Goal: Task Accomplishment & Management: Complete application form

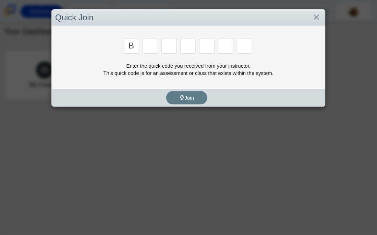
type input "b"
type input "m"
type input "3"
type input "5"
type input "3"
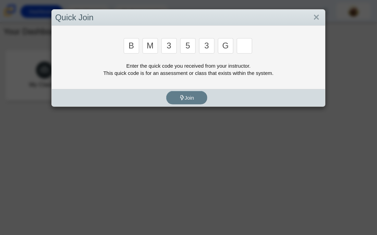
type input "g"
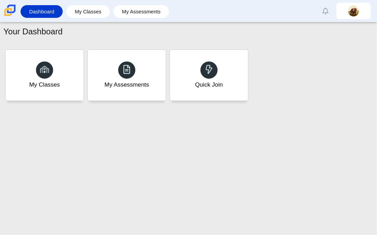
type input "b"
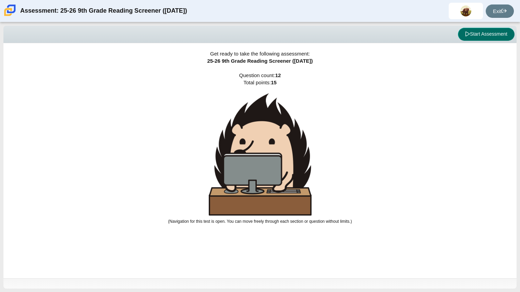
click at [377, 34] on button "Start Assessment" at bounding box center [486, 34] width 57 height 13
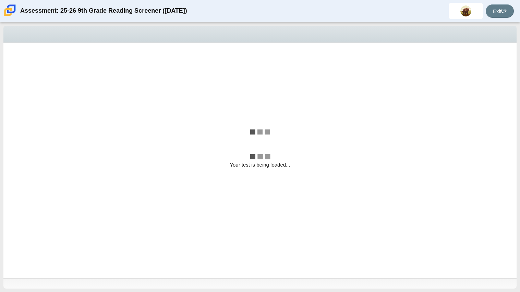
select select "ccc5b315-3c7c-471c-bf90-f22c8299c798"
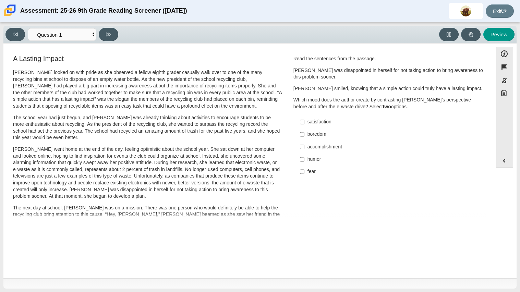
click at [169, 91] on p "[PERSON_NAME] looked on with pride as she observed a fellow eighth grader casua…" at bounding box center [147, 89] width 269 height 40
click at [308, 125] on div "satisfaction" at bounding box center [394, 122] width 173 height 7
click at [305, 125] on input "satisfaction satisfaction" at bounding box center [302, 122] width 4 height 12
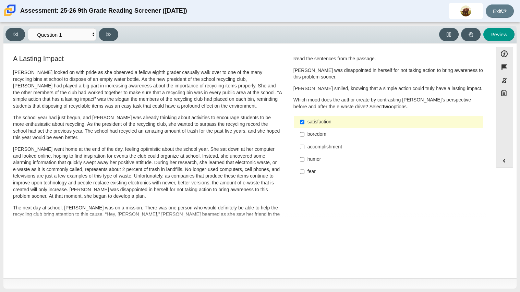
click at [308, 125] on div "satisfaction" at bounding box center [394, 122] width 173 height 7
click at [305, 125] on input "satisfaction satisfaction" at bounding box center [302, 122] width 4 height 12
checkbox input "false"
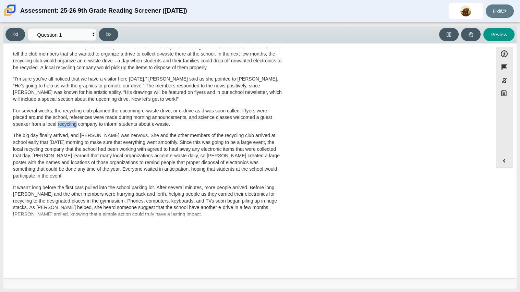
scroll to position [221, 0]
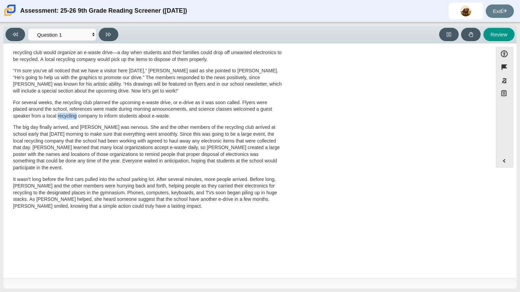
click at [70, 119] on p "For several weeks, the recycling club planned the upcoming e-waste drive, or e-…" at bounding box center [147, 109] width 269 height 20
click at [95, 115] on p "For several weeks, the recycling club planned the upcoming e-waste drive, or e-…" at bounding box center [147, 109] width 269 height 20
click at [118, 114] on p "For several weeks, the recycling club planned the upcoming e-waste drive, or e-…" at bounding box center [147, 109] width 269 height 20
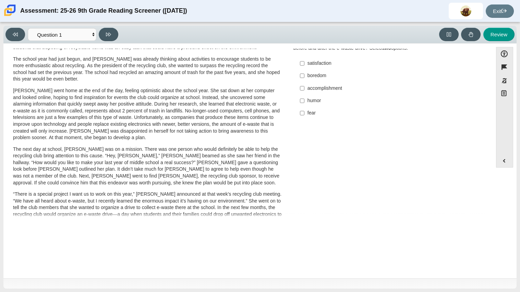
scroll to position [0, 0]
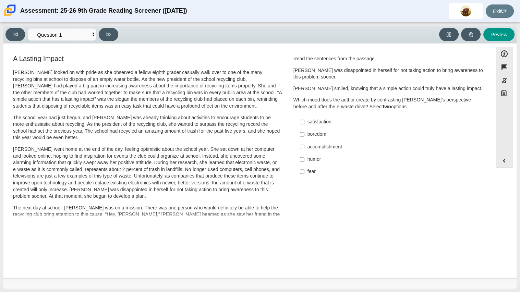
click at [329, 145] on div "accomplishment" at bounding box center [394, 147] width 173 height 7
click at [305, 145] on input "accomplishment accomplishment" at bounding box center [302, 147] width 4 height 12
checkbox input "true"
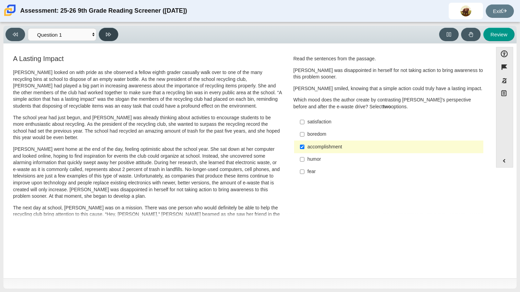
click at [105, 35] on button at bounding box center [109, 34] width 20 height 13
select select "0ff64528-ffd7-428d-b192-babfaadd44e8"
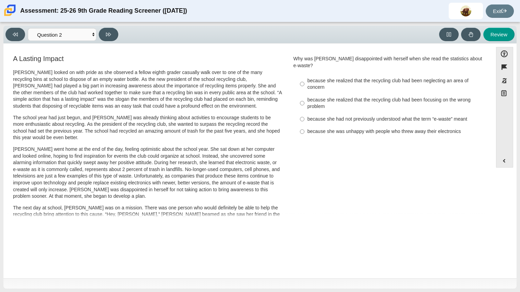
click at [377, 78] on div "because she realized that the recycling club had been neglecting an area of con…" at bounding box center [394, 84] width 173 height 13
click at [305, 74] on input "because she realized that the recycling club had been neglecting an area of con…" at bounding box center [302, 83] width 4 height 19
radio input "true"
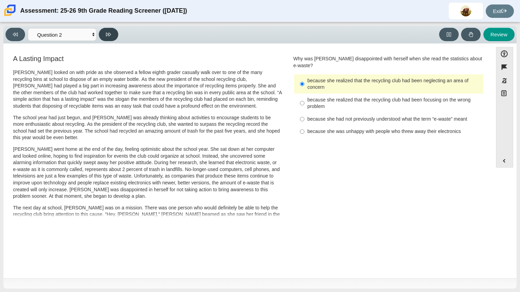
click at [103, 38] on button at bounding box center [109, 34] width 20 height 13
select select "7ce3d843-6974-4858-901c-1ff39630e843"
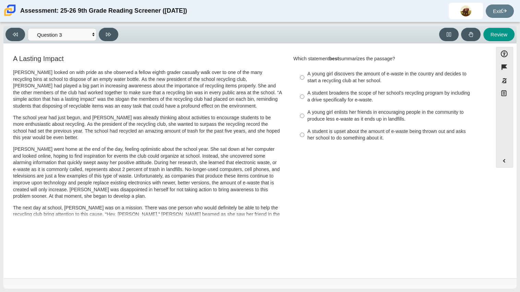
click at [327, 95] on div "A student broadens the scope of her school’s recycling program by including a d…" at bounding box center [394, 96] width 173 height 13
click at [305, 95] on input "A student broadens the scope of her school’s recycling program by including a d…" at bounding box center [302, 96] width 4 height 19
radio input "true"
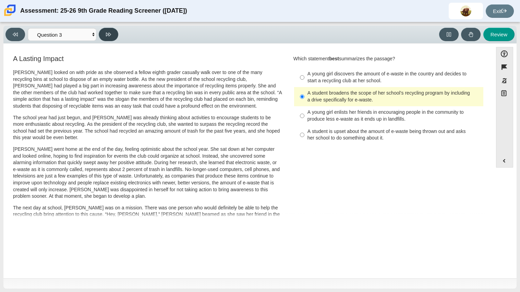
click at [114, 33] on button at bounding box center [109, 34] width 20 height 13
select select "ca9ea0f1-49c5-4bd1-83b0-472c18652b42"
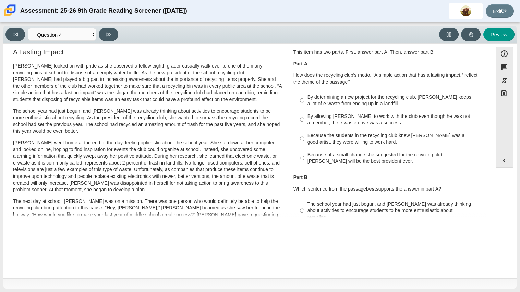
scroll to position [8, 0]
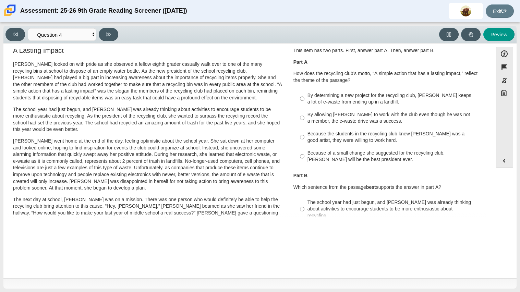
click at [377, 104] on div "By determining a new project for the recycling club, [PERSON_NAME] keeps a lot …" at bounding box center [394, 98] width 173 height 13
click at [305, 104] on input "By determining a new project for the recycling club, [PERSON_NAME] keeps a lot …" at bounding box center [302, 98] width 4 height 19
radio input "true"
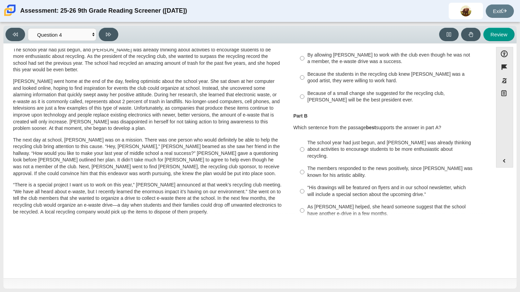
scroll to position [71, 0]
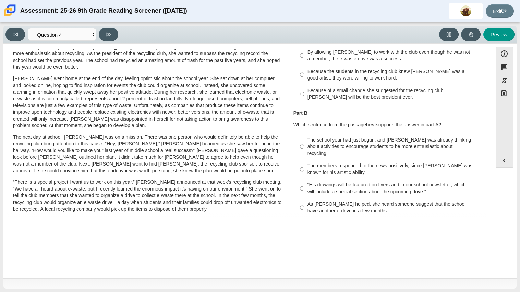
click at [333, 201] on div "As [PERSON_NAME] helped, she heard someone suggest that the school have another…" at bounding box center [394, 207] width 173 height 13
click at [305, 201] on input "As [PERSON_NAME] helped, she heard someone suggest that the school have another…" at bounding box center [302, 207] width 4 height 19
radio input "true"
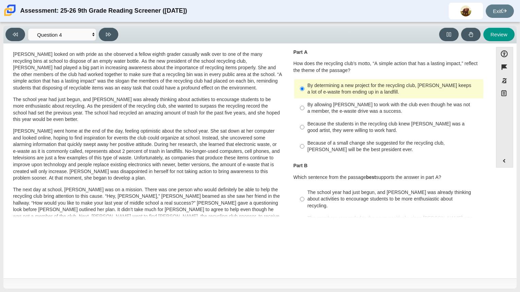
scroll to position [21, 0]
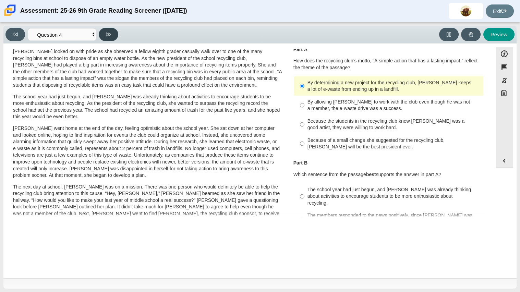
click at [109, 32] on icon at bounding box center [108, 34] width 5 height 5
select select "e41f1a79-e29f-4095-8030-a53364015bed"
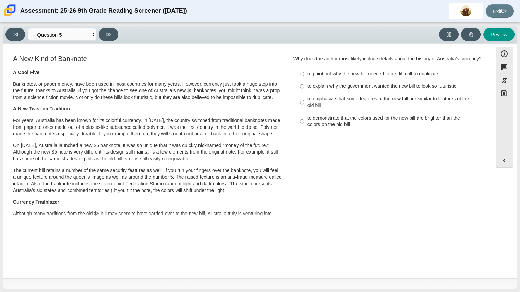
click at [168, 36] on div "Review" at bounding box center [318, 34] width 394 height 13
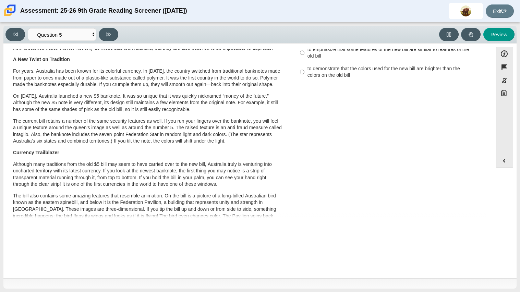
scroll to position [0, 0]
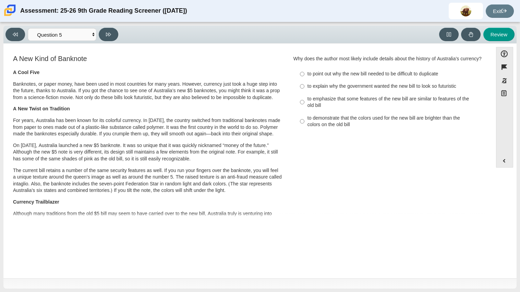
click at [76, 168] on p "The current bill retains a number of the same security features as well. If you…" at bounding box center [147, 180] width 269 height 27
click at [363, 97] on div "to emphasize that some features of the new bill are similar to features of the …" at bounding box center [394, 102] width 173 height 13
click at [305, 97] on input "to emphasize that some features of the new bill are similar to features of the …" at bounding box center [302, 102] width 4 height 19
radio input "true"
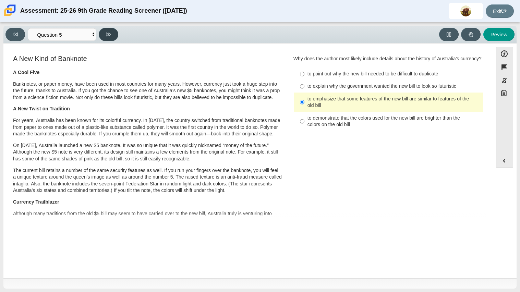
click at [108, 34] on icon at bounding box center [108, 35] width 5 height 4
select select "69146e31-7b3d-4a3e-9ce6-f30c24342ae0"
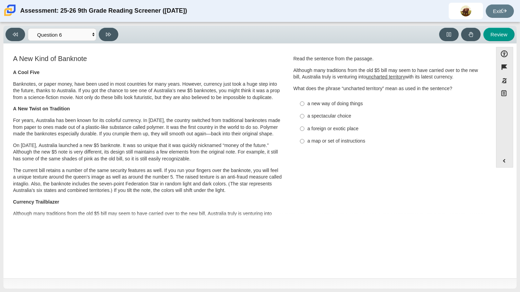
click at [340, 103] on div "a new way of doing things" at bounding box center [394, 103] width 173 height 7
click at [305, 103] on input "a new way of doing things a new way of doing things" at bounding box center [302, 103] width 4 height 12
radio input "true"
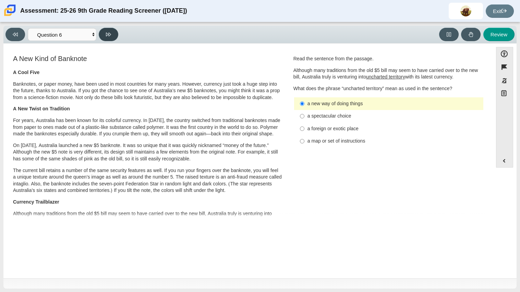
click at [114, 37] on button at bounding box center [109, 34] width 20 height 13
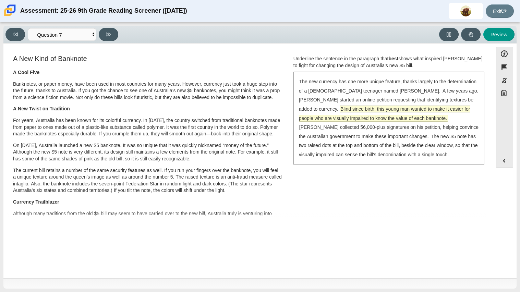
click at [377, 107] on span "Blind since birth, this young man wanted to make it easier for people who are v…" at bounding box center [385, 113] width 172 height 15
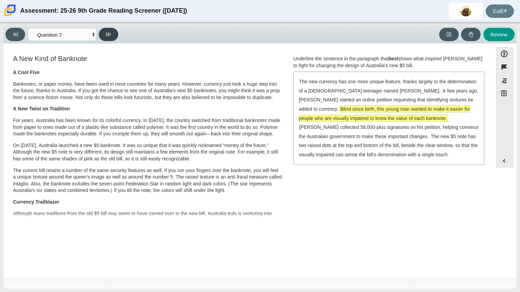
click at [113, 37] on button at bounding box center [109, 34] width 20 height 13
select select "ea8338c2-a6a3-418e-a305-2b963b54a290"
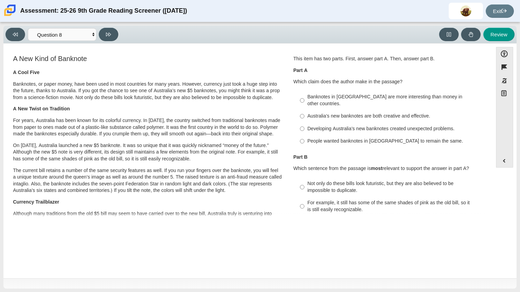
click at [329, 113] on div "Australia’s new banknotes are both creative and effective." at bounding box center [394, 116] width 173 height 7
click at [305, 110] on input "Australia’s new banknotes are both creative and effective. Australia’s new bank…" at bounding box center [302, 116] width 4 height 12
radio input "true"
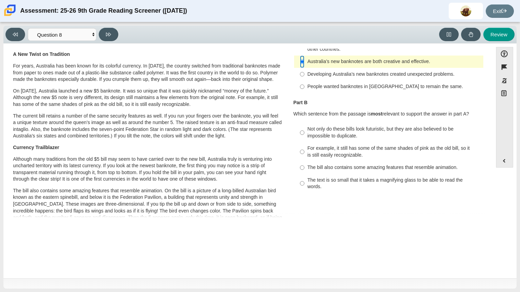
scroll to position [56, 0]
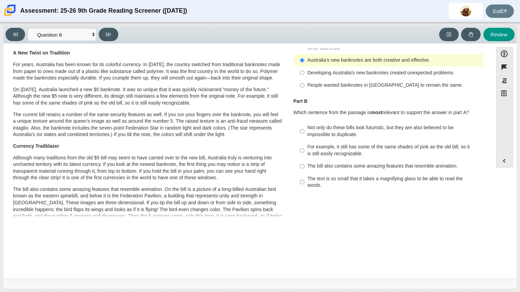
click at [355, 149] on div "For example, it still has some of the same shades of pink as the old bill, so i…" at bounding box center [394, 150] width 173 height 13
click at [305, 149] on input "For example, it still has some of the same shades of pink as the old bill, so i…" at bounding box center [302, 150] width 4 height 19
radio input "true"
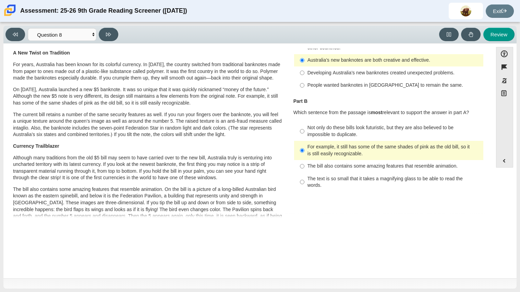
click at [324, 144] on div "For example, it still has some of the same shades of pink as the old bill, so i…" at bounding box center [394, 150] width 173 height 13
click at [305, 143] on input "For example, it still has some of the same shades of pink as the old bill, so i…" at bounding box center [302, 150] width 4 height 19
click at [360, 125] on div "Not only do these bills look futuristic, but they are also believed to be impos…" at bounding box center [394, 131] width 173 height 13
click at [305, 122] on input "Not only do these bills look futuristic, but they are also believed to be impos…" at bounding box center [302, 131] width 4 height 19
radio input "true"
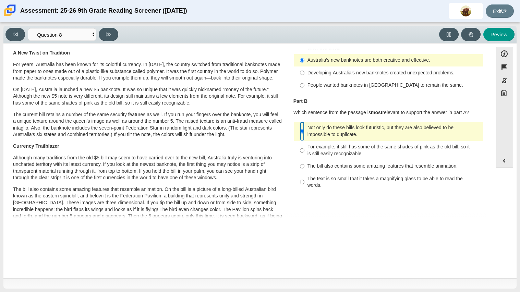
scroll to position [0, 0]
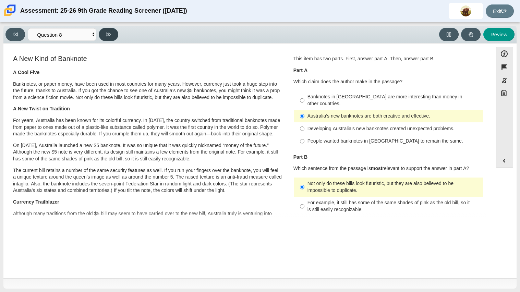
click at [113, 31] on button at bounding box center [109, 34] width 20 height 13
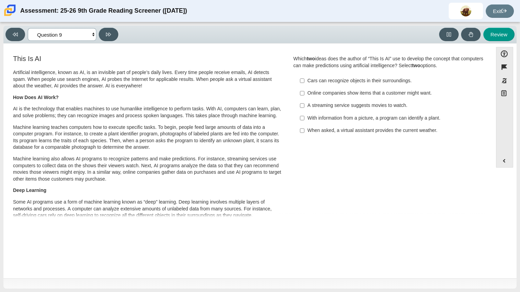
click at [37, 36] on select "Questions Question 1 Question 2 Question 3 Question 4 Question 5 Question 6 Que…" at bounding box center [62, 34] width 69 height 13
click at [16, 34] on icon at bounding box center [15, 34] width 5 height 5
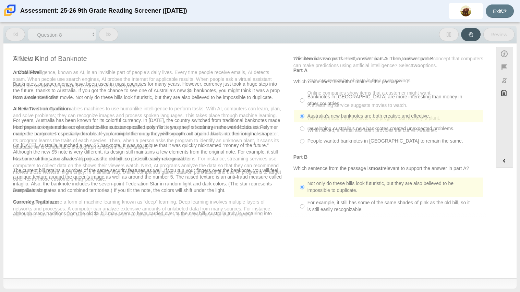
click at [16, 34] on icon at bounding box center [15, 34] width 5 height 5
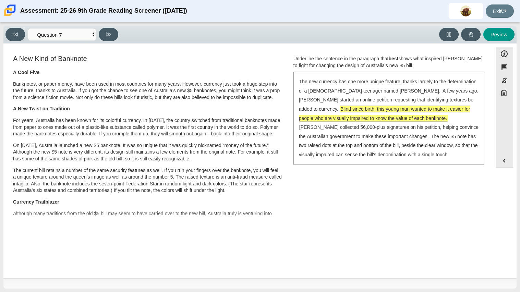
click at [23, 29] on div "Viewing Question 7 of 12 in Pacing Mode Questions Question 1 Question 2 Questio…" at bounding box center [63, 34] width 116 height 13
click at [21, 33] on button at bounding box center [15, 34] width 20 height 13
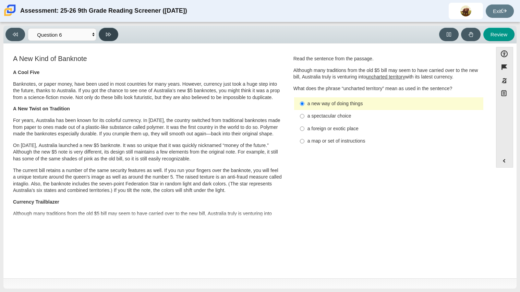
click at [113, 38] on button at bounding box center [109, 34] width 20 height 13
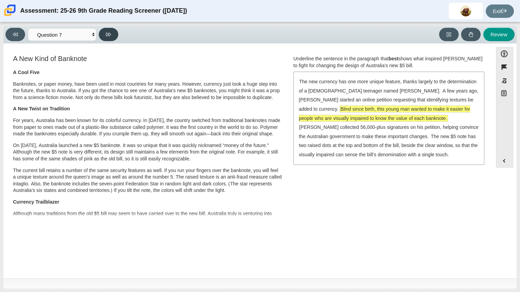
click at [115, 40] on button at bounding box center [109, 34] width 20 height 13
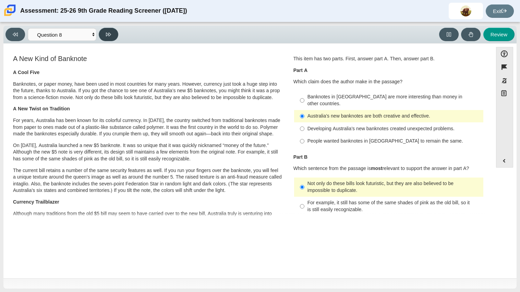
click at [112, 38] on button at bounding box center [109, 34] width 20 height 13
select select "89f058d6-b15c-4ef5-a4b3-fdaffb8868b6"
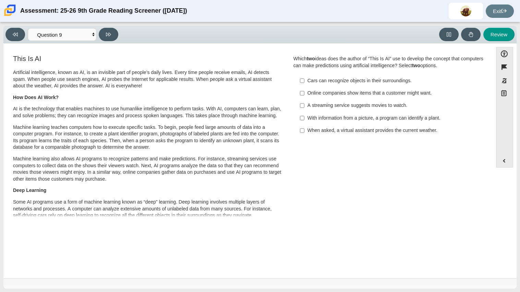
click at [338, 118] on div "With information from a picture, a program can identify a plant." at bounding box center [394, 118] width 173 height 7
click at [305, 118] on input "With information from a picture, a program can identify a plant. With informati…" at bounding box center [302, 118] width 4 height 12
checkbox input "true"
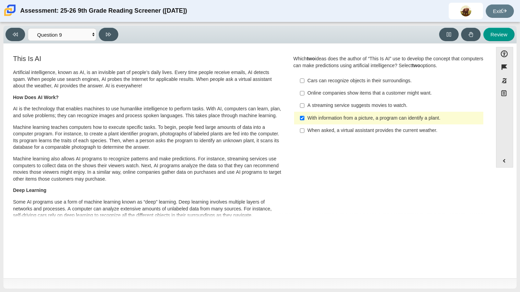
click at [324, 93] on div "Online companies show items that a customer might want." at bounding box center [394, 93] width 173 height 7
click at [305, 93] on input "Online companies show items that a customer might want. Online companies show i…" at bounding box center [302, 93] width 4 height 12
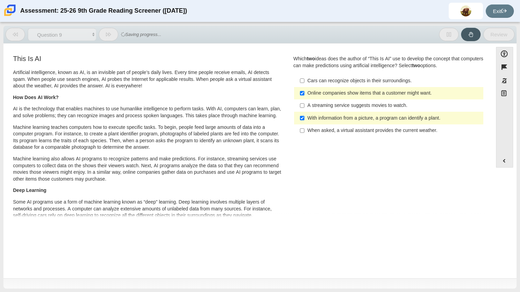
click at [324, 93] on div "Online companies show items that a customer might want." at bounding box center [394, 93] width 173 height 7
click at [305, 93] on input "Online companies show items that a customer might want. Online companies show i…" at bounding box center [302, 93] width 4 height 12
checkbox input "false"
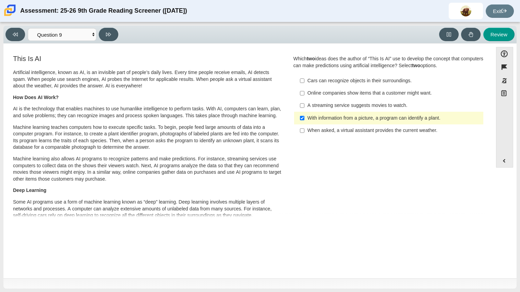
click at [328, 81] on div "Cars can recognize objects in their surroundings." at bounding box center [394, 81] width 173 height 7
click at [305, 81] on input "Cars can recognize objects in their surroundings. Cars can recognize objects in…" at bounding box center [302, 80] width 4 height 12
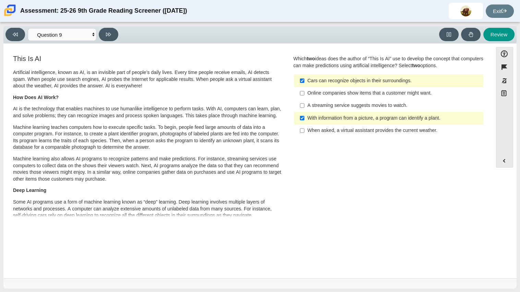
click at [312, 73] on div "Which two ideas does the author of “This Is AI” use to develop the concept that…" at bounding box center [389, 97] width 191 height 82
click at [310, 75] on label "Cars can recognize objects in their surroundings. Cars can recognize objects in…" at bounding box center [389, 80] width 188 height 12
click at [305, 75] on input "Cars can recognize objects in their surroundings. Cars can recognize objects in…" at bounding box center [302, 80] width 4 height 12
checkbox input "false"
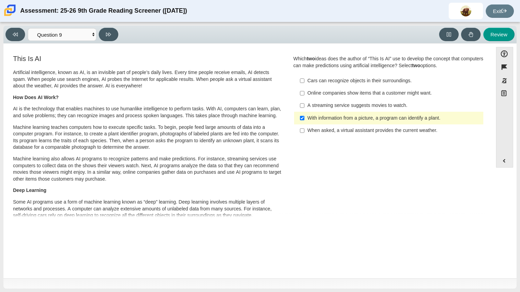
click at [317, 91] on div "Online companies show items that a customer might want." at bounding box center [394, 93] width 173 height 7
click at [305, 91] on input "Online companies show items that a customer might want. Online companies show i…" at bounding box center [302, 93] width 4 height 12
checkbox input "true"
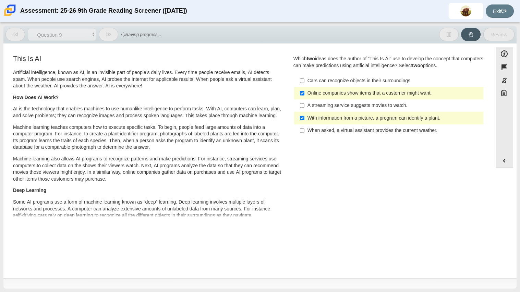
click at [322, 111] on label "A streaming service suggests movies to watch. A streaming service suggests movi…" at bounding box center [389, 105] width 188 height 12
click at [305, 111] on input "A streaming service suggests movies to watch. A streaming service suggests movi…" at bounding box center [302, 105] width 4 height 12
checkbox input "true"
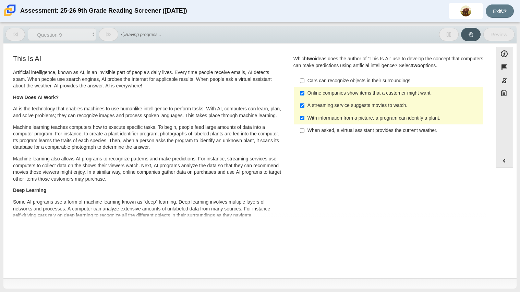
click at [319, 116] on div "With information from a picture, a program can identify a plant." at bounding box center [394, 118] width 173 height 7
click at [305, 116] on input "With information from a picture, a program can identify a plant. With informati…" at bounding box center [302, 118] width 4 height 12
checkbox input "false"
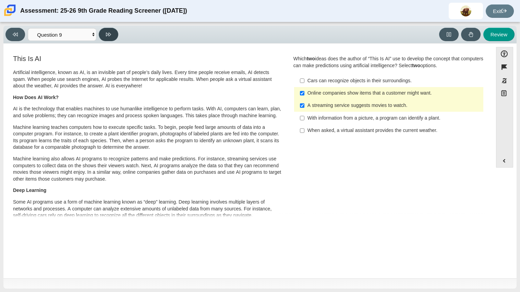
click at [100, 30] on button at bounding box center [109, 34] width 20 height 13
select select "cdf3c14e-a918-44d1-9b63-3db0fa81641e"
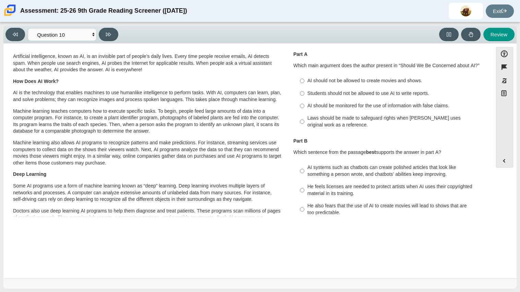
scroll to position [17, 0]
click at [342, 115] on div "Laws should be made to safeguard rights when [PERSON_NAME] uses original work a…" at bounding box center [394, 120] width 173 height 13
click at [305, 115] on input "Laws should be made to safeguard rights when [PERSON_NAME] uses original work a…" at bounding box center [302, 120] width 4 height 19
radio input "true"
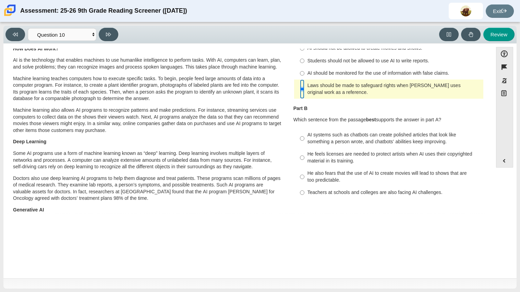
scroll to position [48, 0]
click at [326, 155] on div "He feels licenses are needed to protect artists when AI uses their copyrighted …" at bounding box center [394, 157] width 173 height 13
click at [305, 155] on input "He feels licenses are needed to protect artists when AI uses their copyrighted …" at bounding box center [302, 158] width 4 height 19
radio input "true"
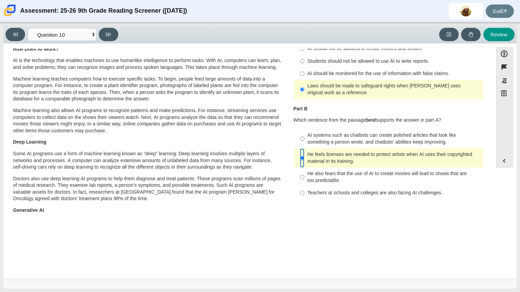
scroll to position [0, 0]
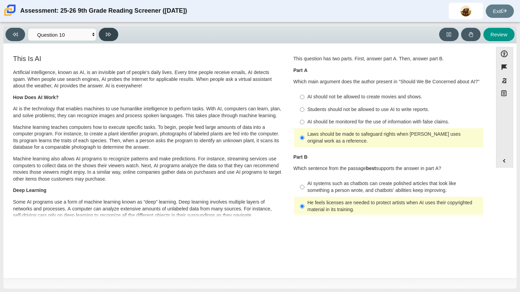
click at [109, 34] on icon at bounding box center [108, 34] width 5 height 5
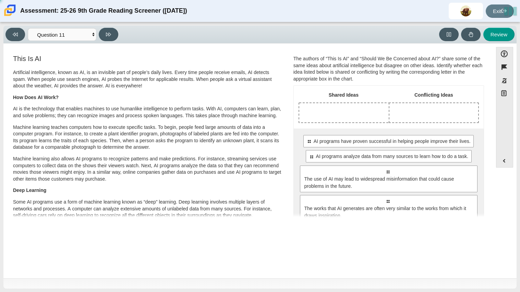
scroll to position [6, 0]
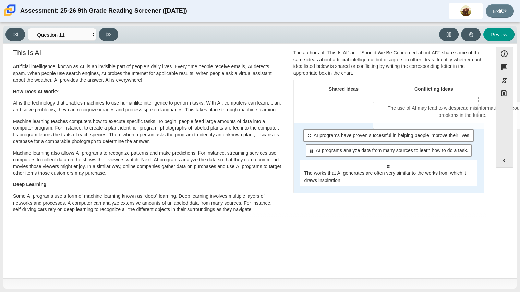
drag, startPoint x: 320, startPoint y: 184, endPoint x: 395, endPoint y: 126, distance: 94.9
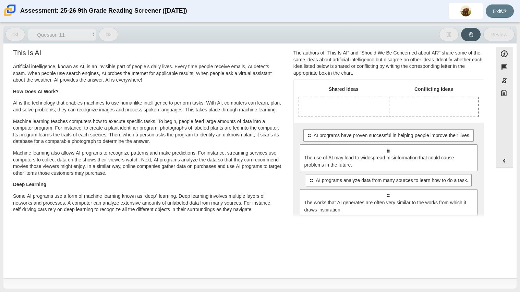
click at [377, 126] on div "Select to move response to a response input area. AI programs have proven succe…" at bounding box center [389, 173] width 190 height 100
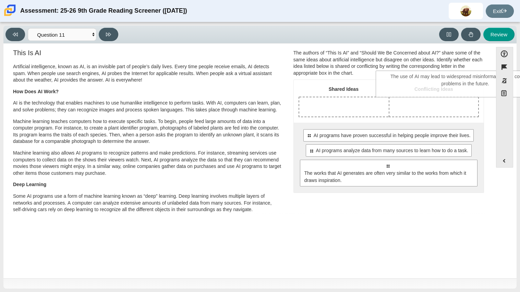
scroll to position [0, 0]
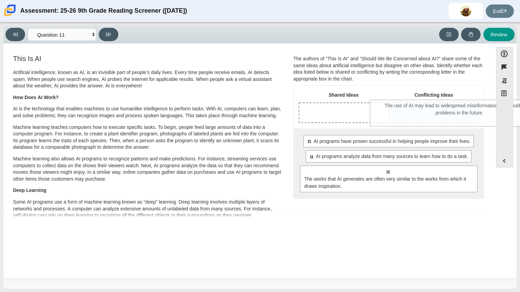
drag, startPoint x: 327, startPoint y: 162, endPoint x: 399, endPoint y: 119, distance: 83.4
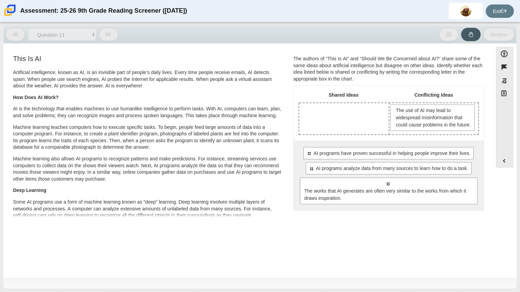
click at [377, 119] on span "The use of AI may lead to widespread misinformation that could cause problems i…" at bounding box center [433, 118] width 75 height 22
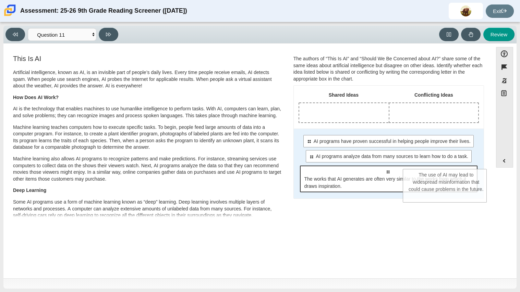
drag, startPoint x: 417, startPoint y: 123, endPoint x: 432, endPoint y: 188, distance: 66.6
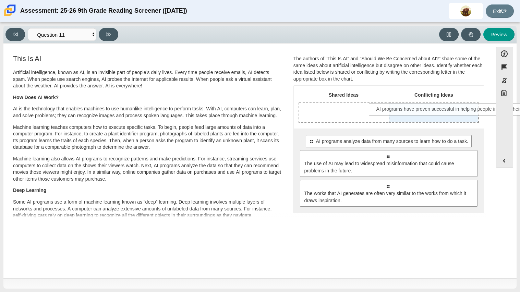
drag, startPoint x: 344, startPoint y: 143, endPoint x: 412, endPoint y: 111, distance: 75.2
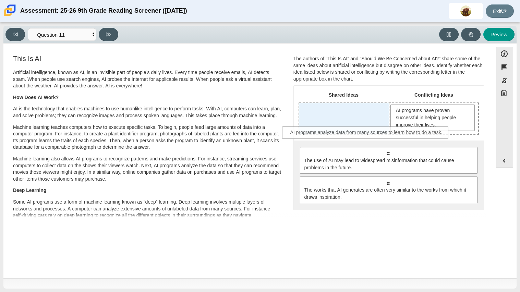
drag, startPoint x: 358, startPoint y: 153, endPoint x: 338, endPoint y: 132, distance: 28.9
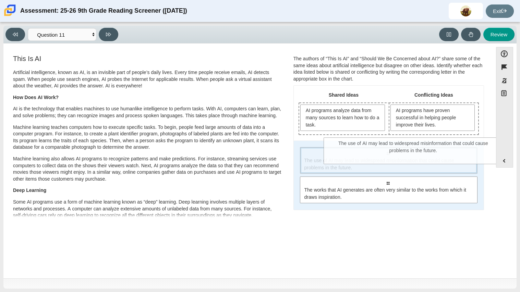
drag, startPoint x: 342, startPoint y: 169, endPoint x: 367, endPoint y: 160, distance: 27.3
click at [367, 160] on span "The use of AI may lead to widespread misinformation that could cause problems i…" at bounding box center [390, 164] width 170 height 14
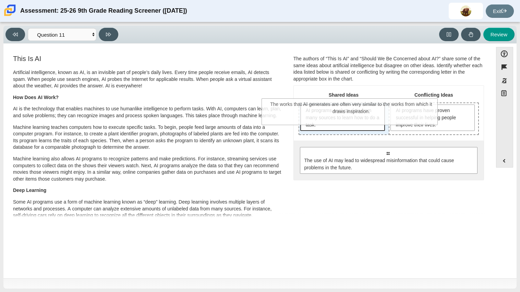
drag, startPoint x: 367, startPoint y: 196, endPoint x: 331, endPoint y: 118, distance: 85.5
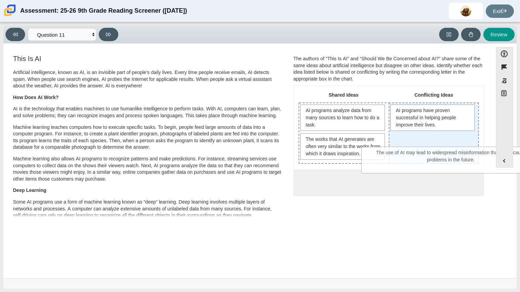
drag, startPoint x: 329, startPoint y: 187, endPoint x: 392, endPoint y: 158, distance: 69.7
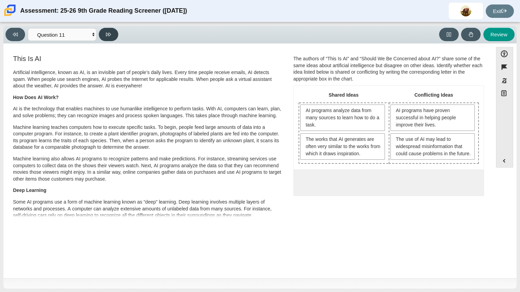
click at [106, 40] on button at bounding box center [109, 34] width 20 height 13
select select "c3effed4-44ce-4a19-bd96-1787f34e9b4c"
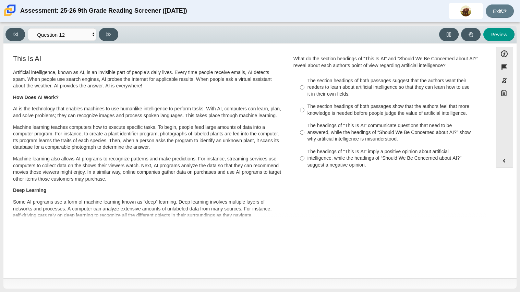
click at [296, 165] on label "The headings of “This Is AI” imply a positive opinion about artificial intellig…" at bounding box center [389, 158] width 188 height 26
click at [300, 165] on input "The headings of “This Is AI” imply a positive opinion about artificial intellig…" at bounding box center [302, 158] width 4 height 26
radio input "true"
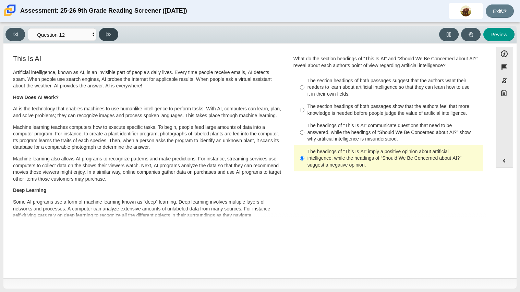
click at [104, 32] on button at bounding box center [109, 34] width 20 height 13
select select "review"
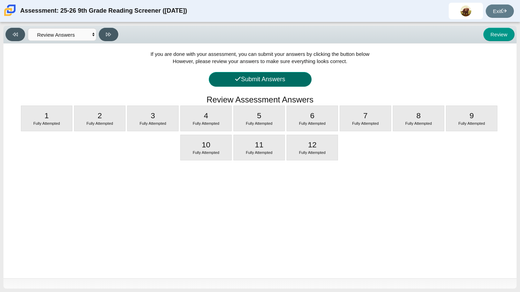
click at [262, 79] on button "Submit Answers" at bounding box center [260, 79] width 103 height 15
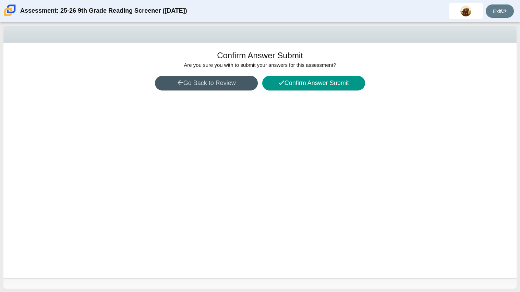
click at [297, 92] on div "Confirm Answer Submit Are you sure you with to submit your answers for this ass…" at bounding box center [259, 161] width 513 height 236
click at [291, 85] on button "Confirm Answer Submit" at bounding box center [313, 83] width 103 height 15
